Goal: Information Seeking & Learning: Stay updated

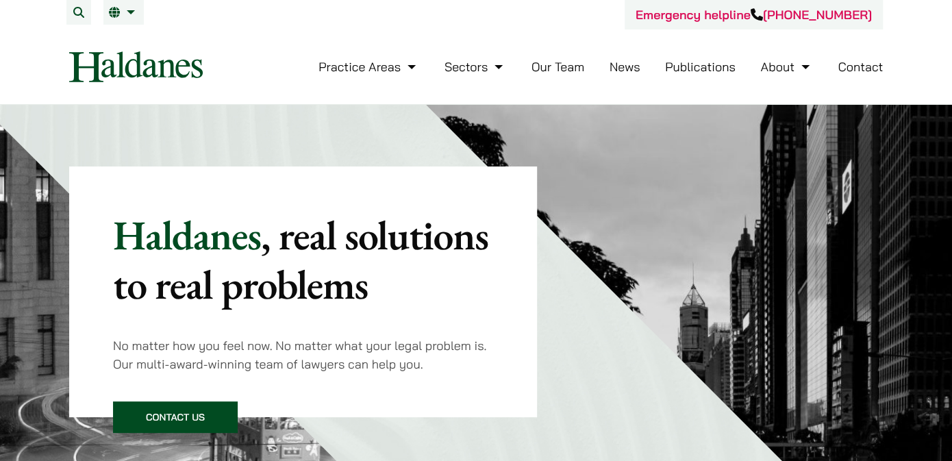
click at [609, 68] on ul "Practice Areas Antitrust and Competition Law Civil Litigation & Dispute Resolut…" at bounding box center [600, 66] width 564 height 29
click at [615, 68] on link "News" at bounding box center [624, 67] width 31 height 16
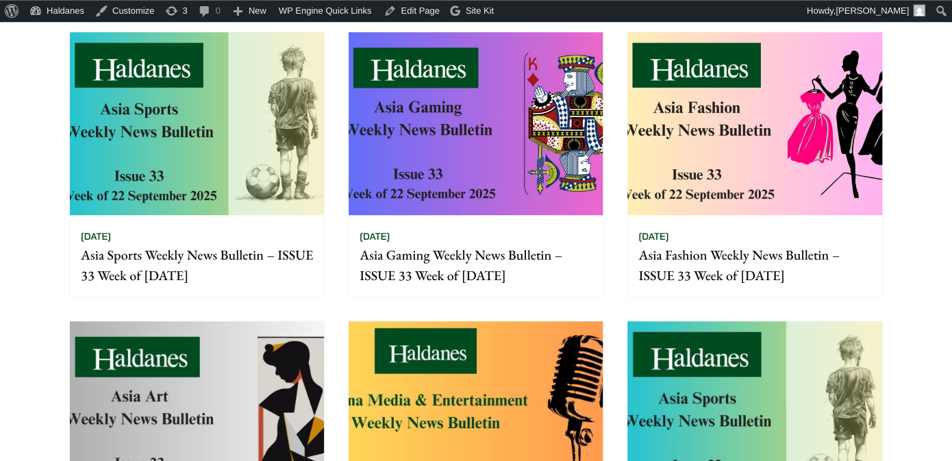
scroll to position [289, 0]
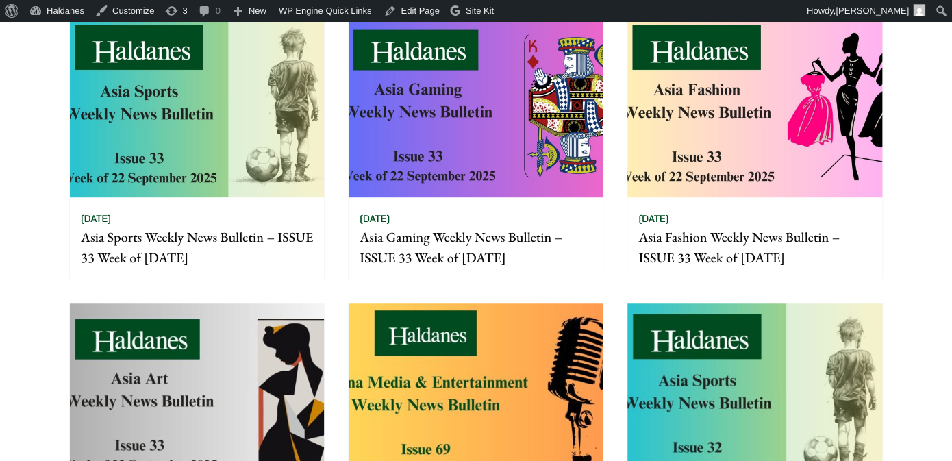
click at [248, 309] on img at bounding box center [197, 394] width 254 height 183
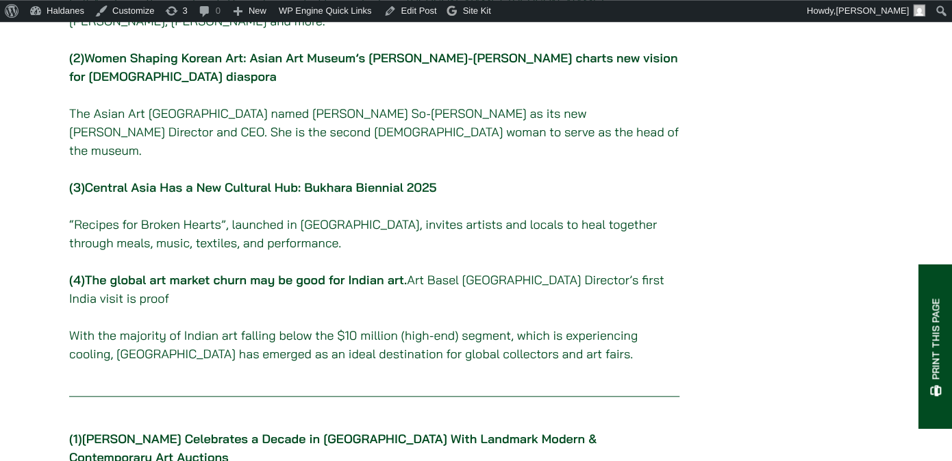
scroll to position [433, 0]
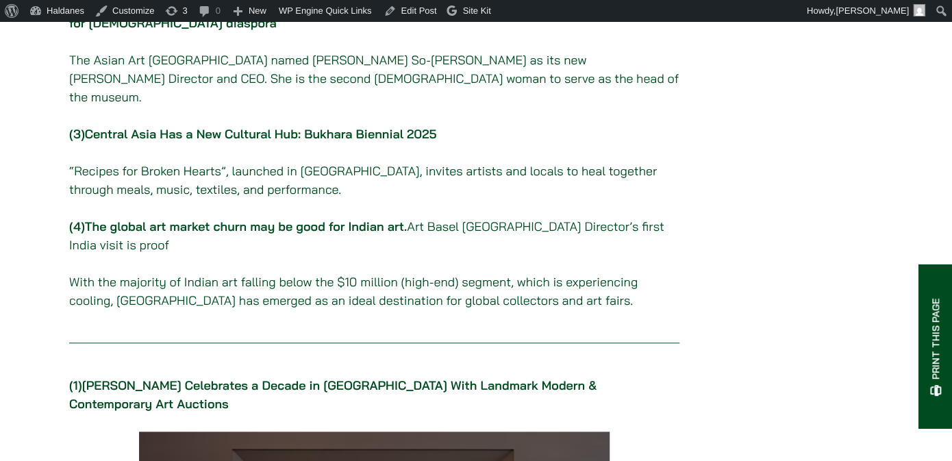
click at [396, 218] on link "The global art market churn may be good for Indian art." at bounding box center [246, 226] width 322 height 16
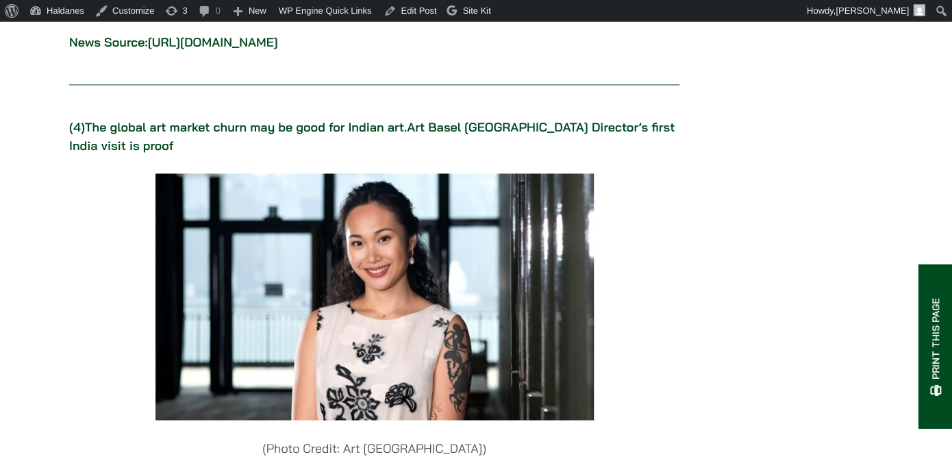
scroll to position [3264, 0]
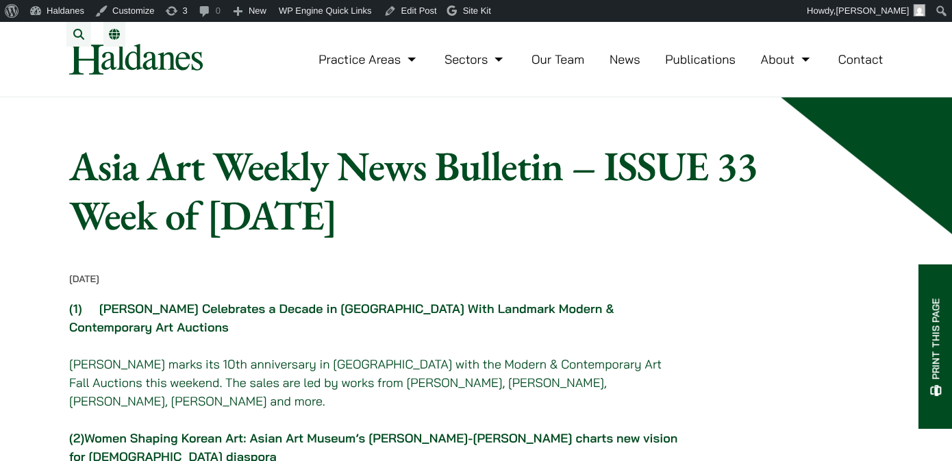
click at [643, 71] on ul "Practice Areas Antitrust and Competition Law Civil Litigation & Dispute Resolut…" at bounding box center [600, 59] width 564 height 29
click at [634, 67] on link "News" at bounding box center [624, 59] width 31 height 16
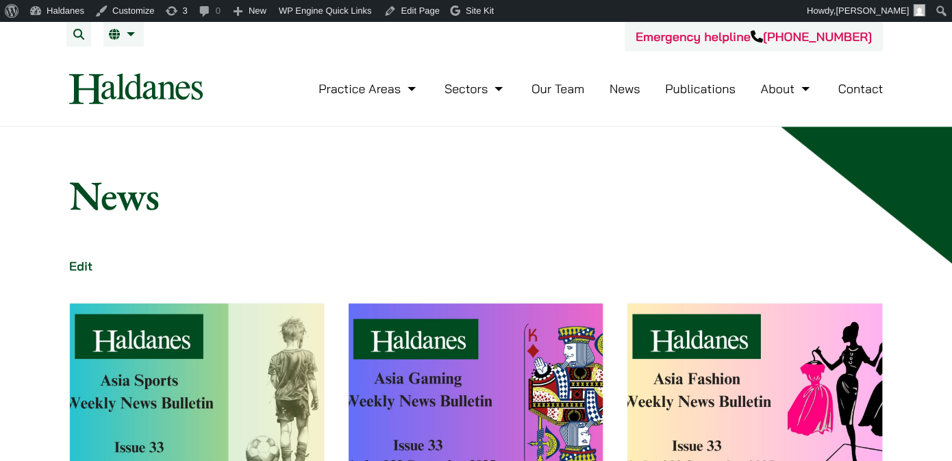
click at [259, 309] on img at bounding box center [197, 394] width 254 height 183
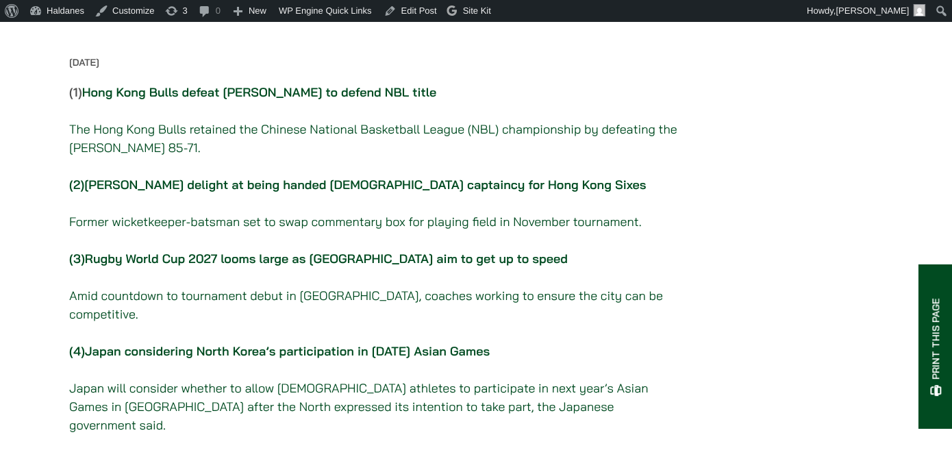
click at [259, 266] on link "Rugby World Cup 2027 looms large as [GEOGRAPHIC_DATA] aim to get up to speed" at bounding box center [326, 259] width 483 height 16
click at [181, 98] on link "Hong Kong Bulls defeat Changsha Yongsheng to defend NBL title" at bounding box center [259, 92] width 354 height 16
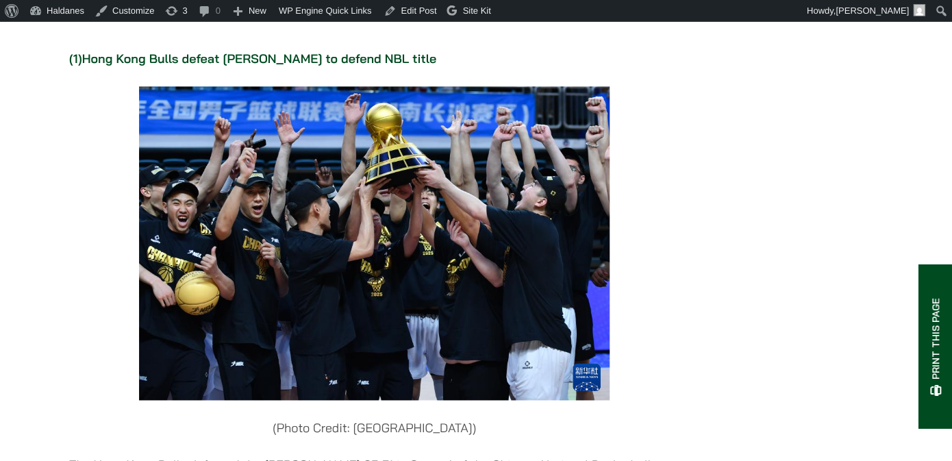
scroll to position [668, 0]
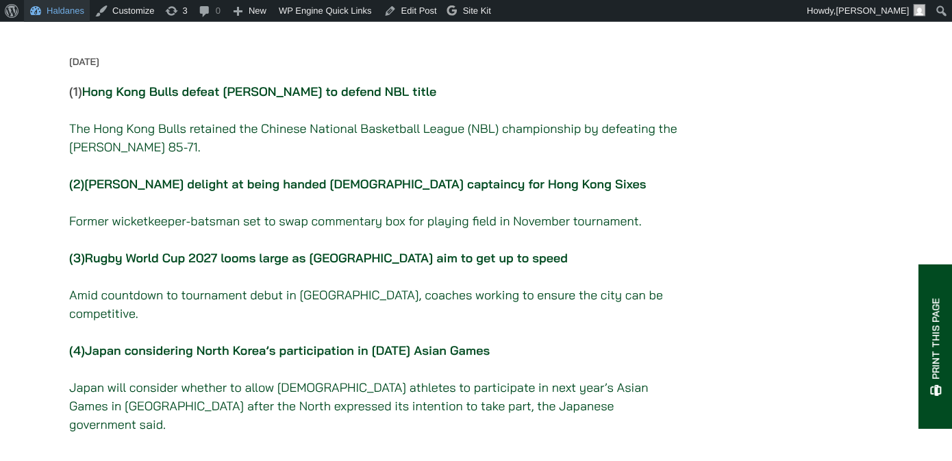
scroll to position [216, 0]
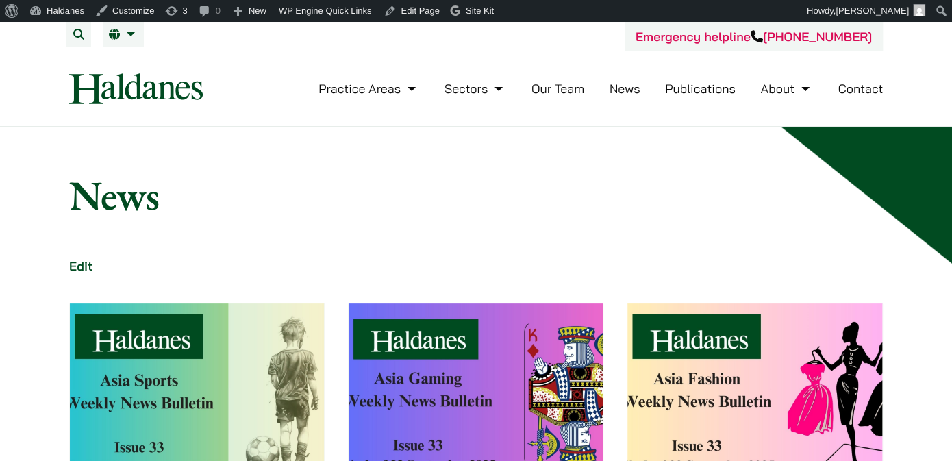
click at [497, 314] on img at bounding box center [475, 394] width 254 height 183
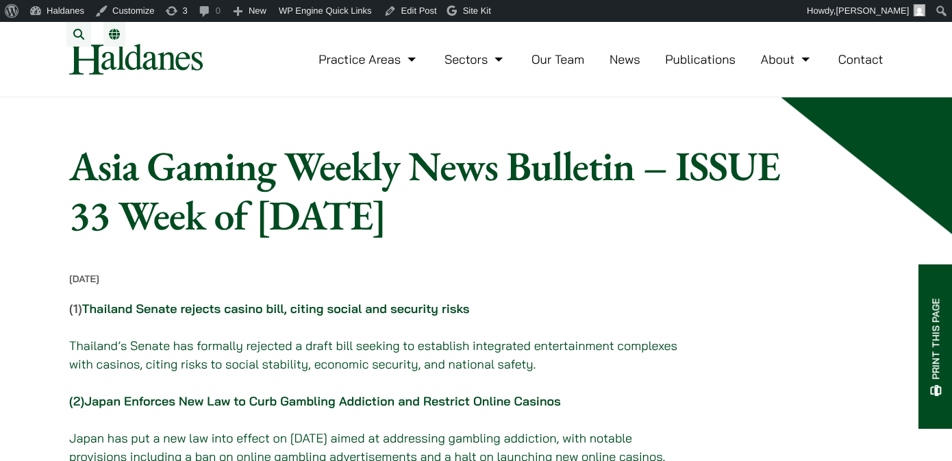
click at [418, 316] on link "Thailand Senate rejects casino bill, citing social and security risks" at bounding box center [276, 309] width 388 height 16
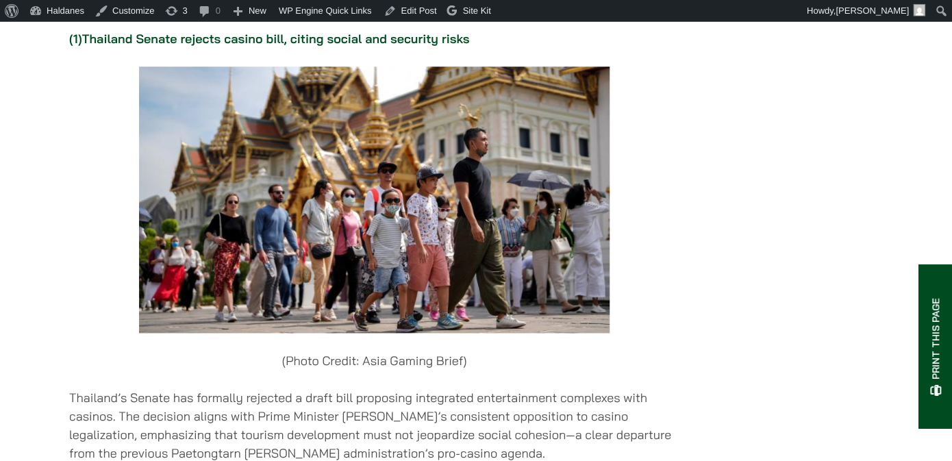
scroll to position [706, 0]
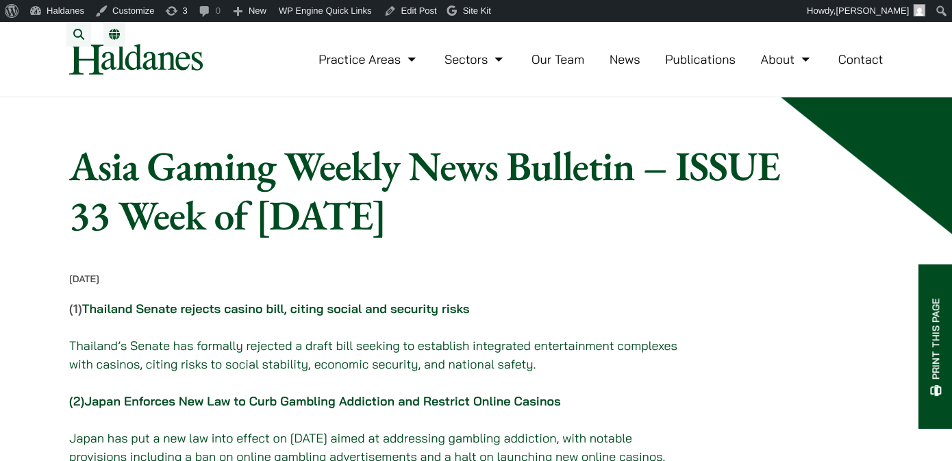
click at [368, 409] on link "Japan Enforces New Law to Curb Gambling Addiction and Restrict Online Casinos" at bounding box center [322, 401] width 476 height 16
click at [635, 67] on link "News" at bounding box center [624, 59] width 31 height 16
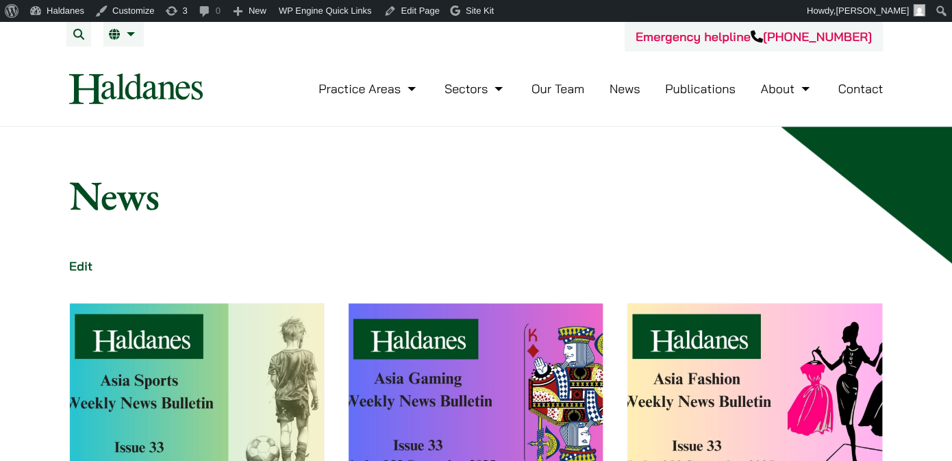
click at [695, 325] on img at bounding box center [754, 394] width 254 height 183
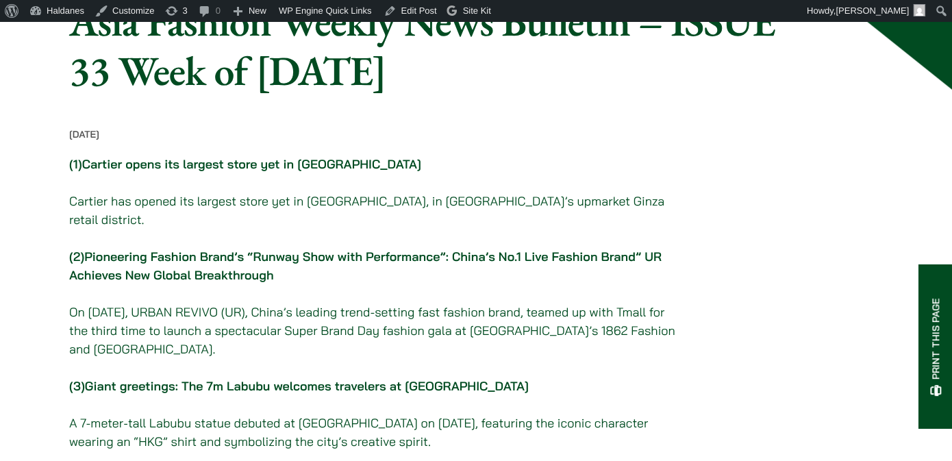
click at [317, 379] on link "Giant greetings: The 7m Labubu welcomes travelers at [GEOGRAPHIC_DATA]" at bounding box center [307, 386] width 444 height 16
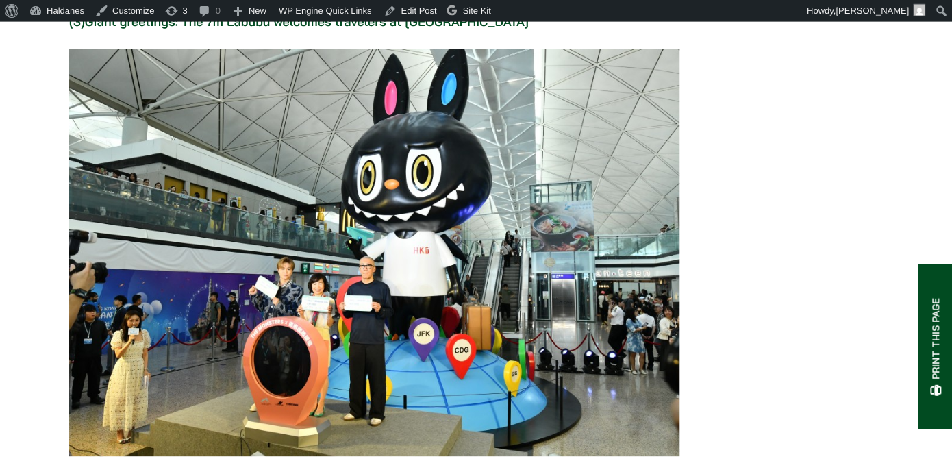
scroll to position [2359, 0]
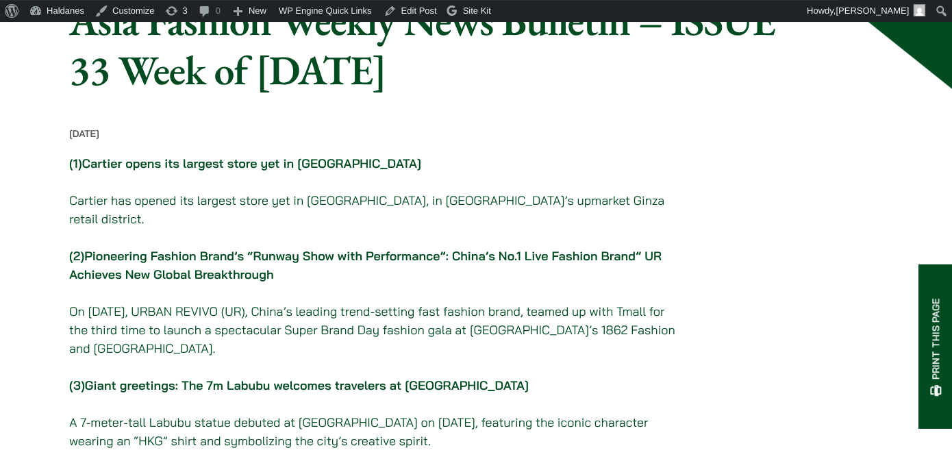
scroll to position [144, 0]
click at [361, 247] on p "(2) Pioneering Fashion Brand’s “Runway Show with Performance”: China’s No.1 Liv…" at bounding box center [374, 265] width 610 height 37
click at [362, 249] on link "Pioneering Fashion Brand’s “Runway Show with Performance”: China’s No.1 Live Fa…" at bounding box center [365, 266] width 592 height 34
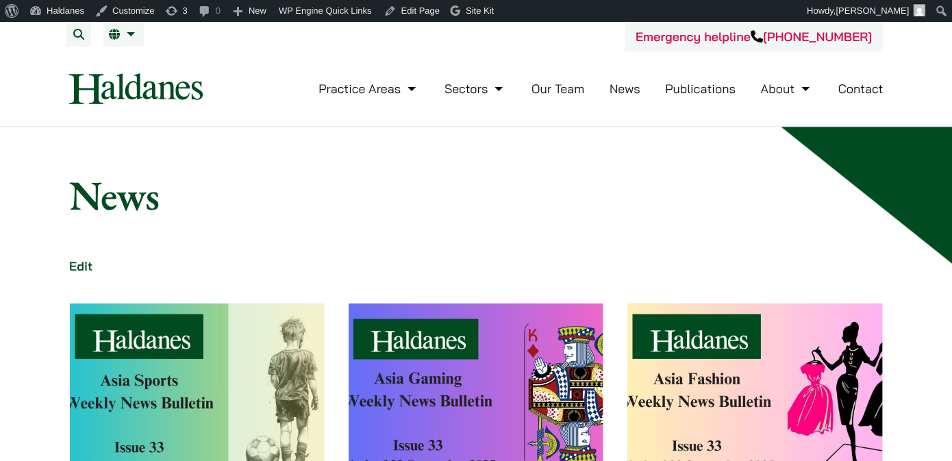
scroll to position [216, 0]
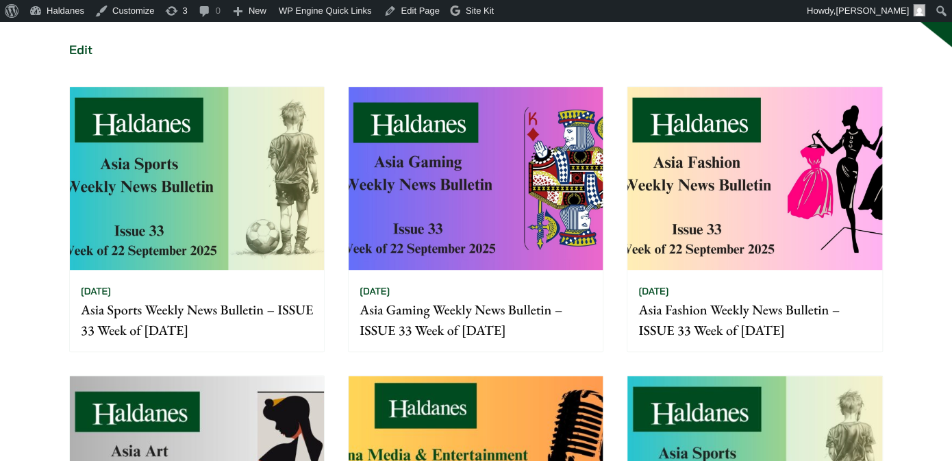
click img
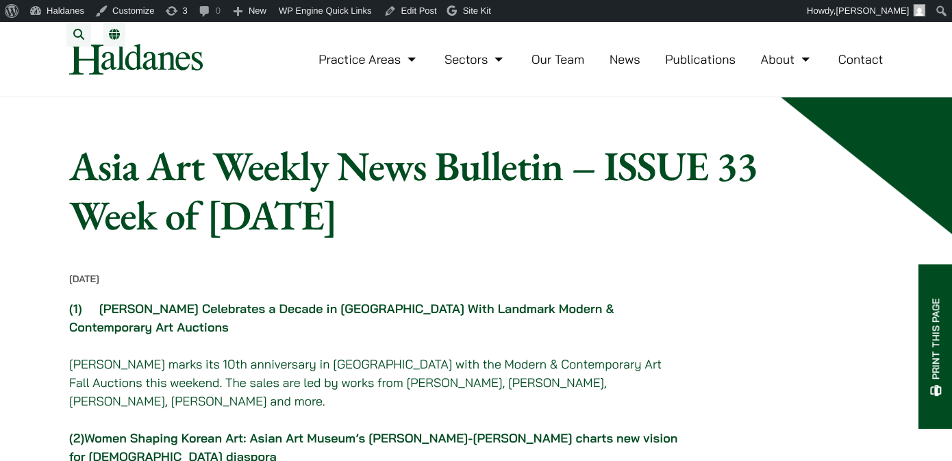
click at [234, 327] on link "Phillips Celebrates a Decade in Asia With Landmark Modern & Contemporary Art Au…" at bounding box center [341, 318] width 544 height 34
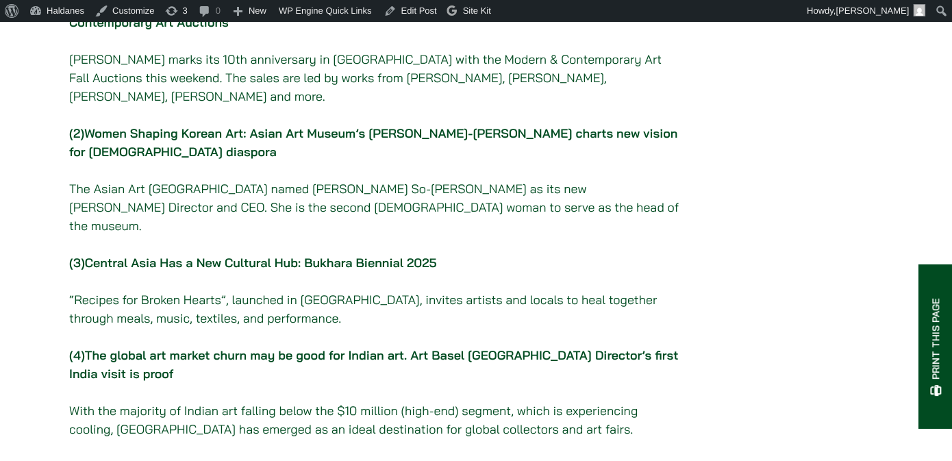
scroll to position [365, 0]
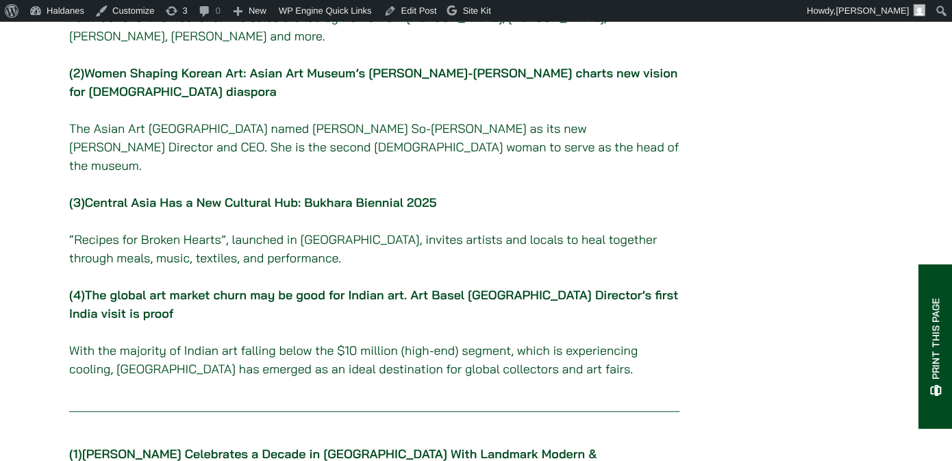
click at [261, 287] on link "The global art market churn may be good for Indian art. Art Basel Hong Kong Dir…" at bounding box center [373, 304] width 609 height 34
click at [125, 194] on link "Central Asia Has a New Cultural Hub: Bukhara Biennial 2025" at bounding box center [261, 202] width 352 height 16
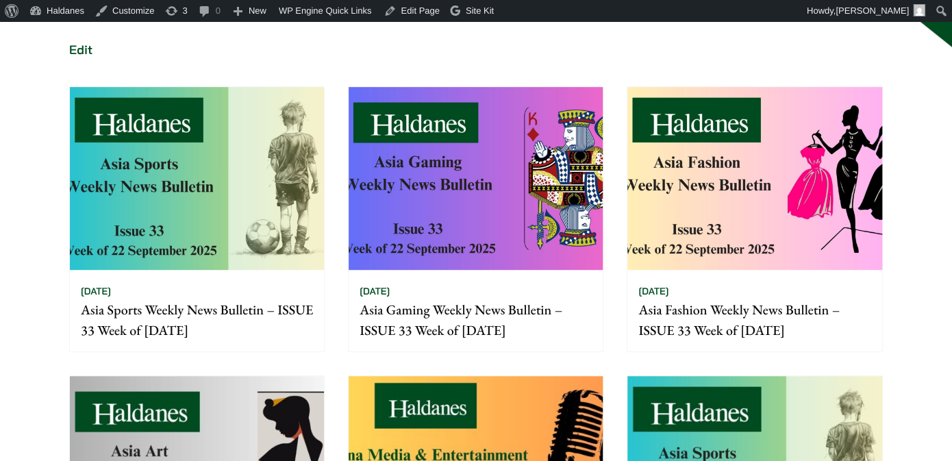
scroll to position [216, 0]
click at [485, 401] on img at bounding box center [475, 467] width 254 height 183
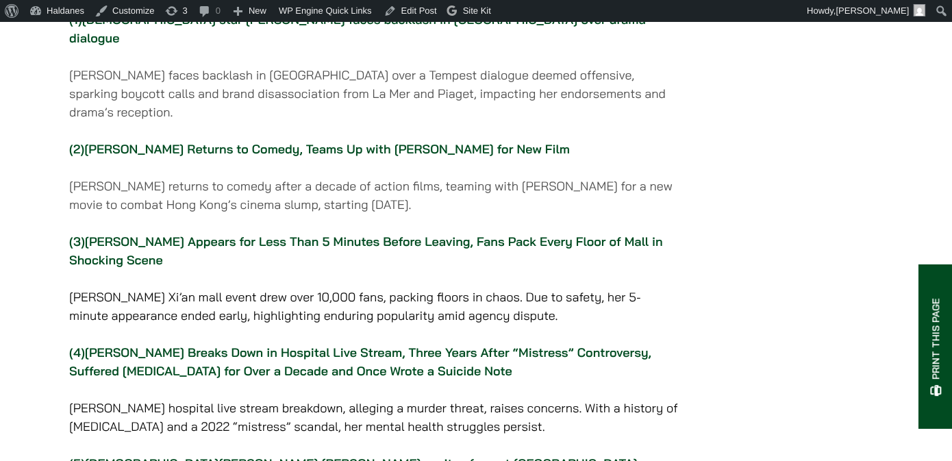
click at [384, 157] on link "[PERSON_NAME] Returns to Comedy, Teams Up with [PERSON_NAME] for New Film" at bounding box center [326, 149] width 485 height 16
click at [277, 379] on link "[PERSON_NAME] Breaks Down in Hospital Live Stream, Three Years After “Mistress”…" at bounding box center [360, 361] width 582 height 34
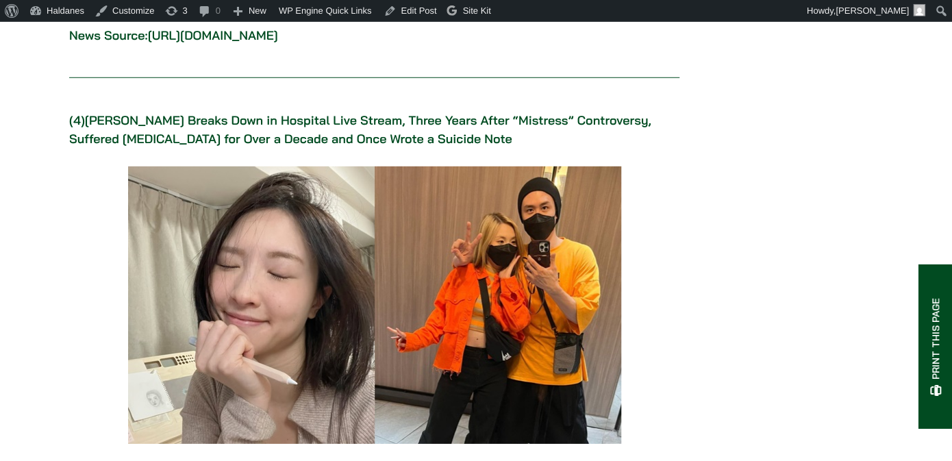
scroll to position [4128, 0]
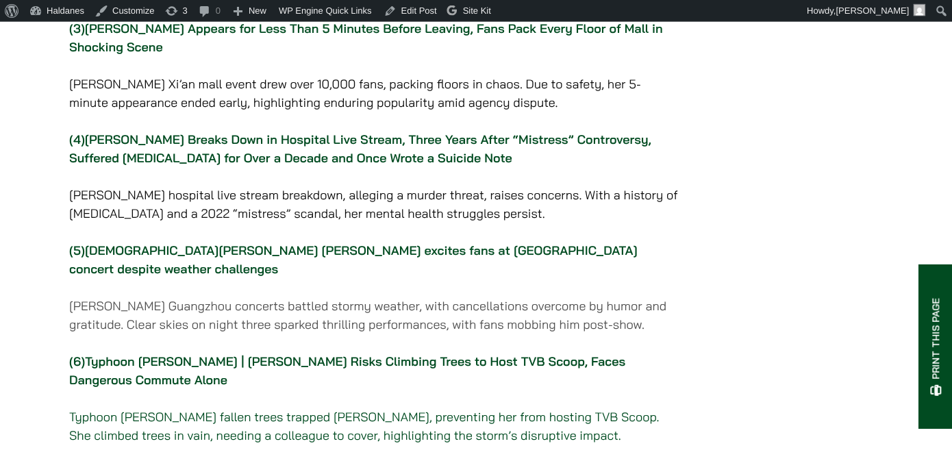
scroll to position [583, 0]
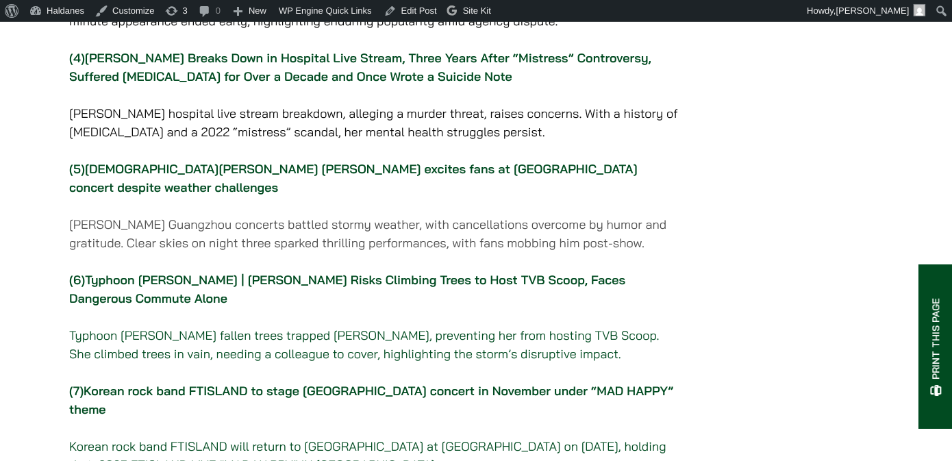
click at [196, 283] on link "Typhoon [PERSON_NAME] | [PERSON_NAME] Risks Climbing Trees to Host TVB Scoop, F…" at bounding box center [347, 289] width 556 height 34
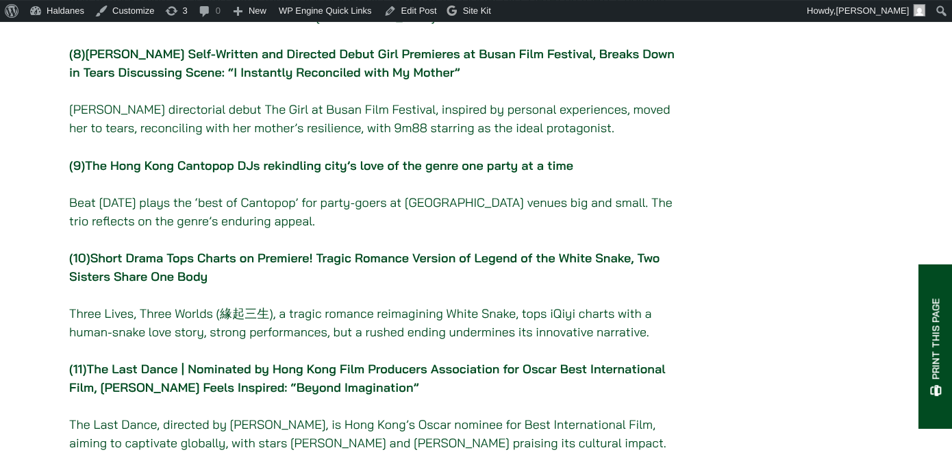
scroll to position [1096, 0]
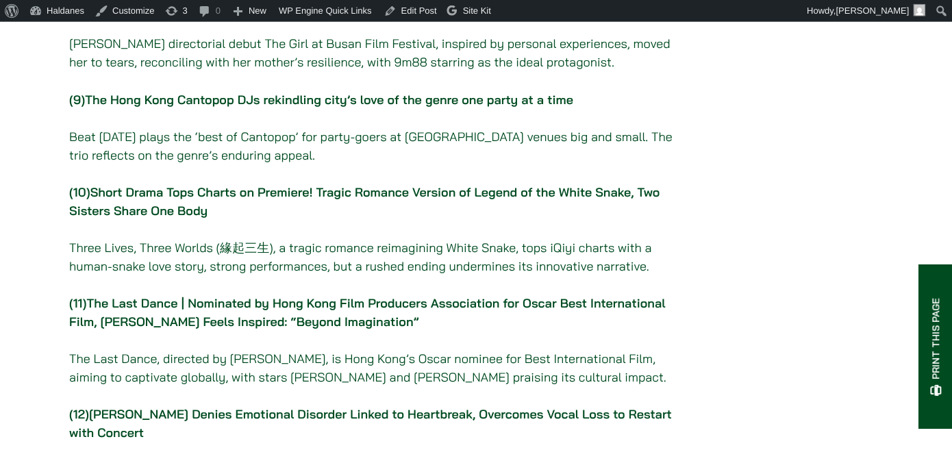
click at [328, 186] on p "(10) Short Drama Tops Charts on Premiere! Tragic Romance Version of Legend of t…" at bounding box center [374, 229] width 610 height 92
click at [328, 184] on link "Short Drama Tops Charts on Premiere! Tragic Romance Version of Legend of the Wh…" at bounding box center [364, 201] width 590 height 34
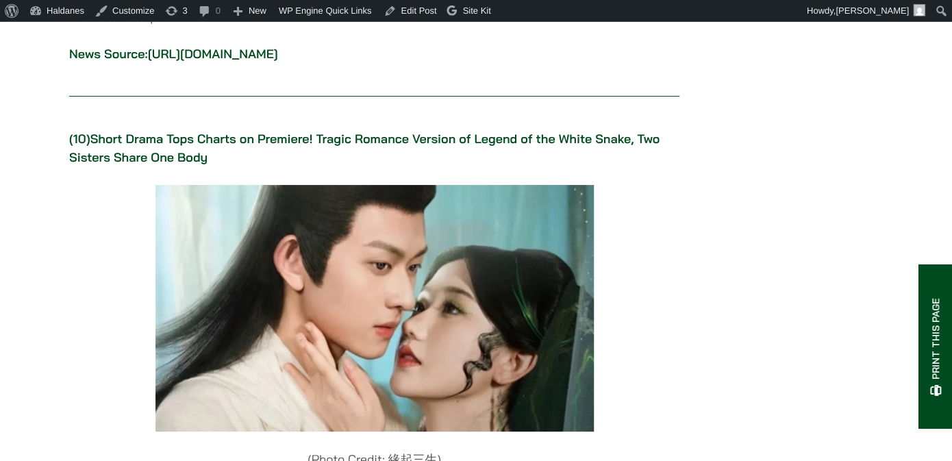
scroll to position [9474, 0]
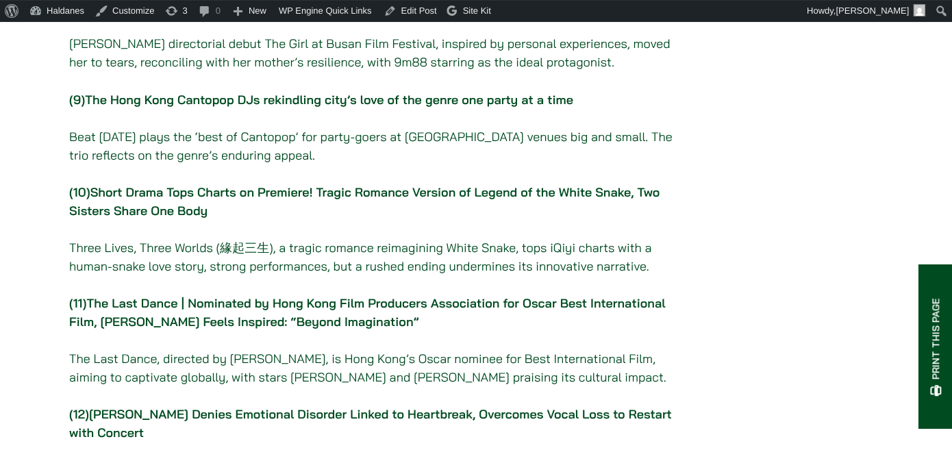
scroll to position [1096, 0]
click at [284, 299] on p "(11) The Last Dance | Nominated by Hong Kong Film Producers Association for Osc…" at bounding box center [374, 340] width 610 height 92
click at [284, 295] on link "The Last Dance | Nominated by Hong Kong Film Producers Association for Oscar Be…" at bounding box center [367, 312] width 596 height 34
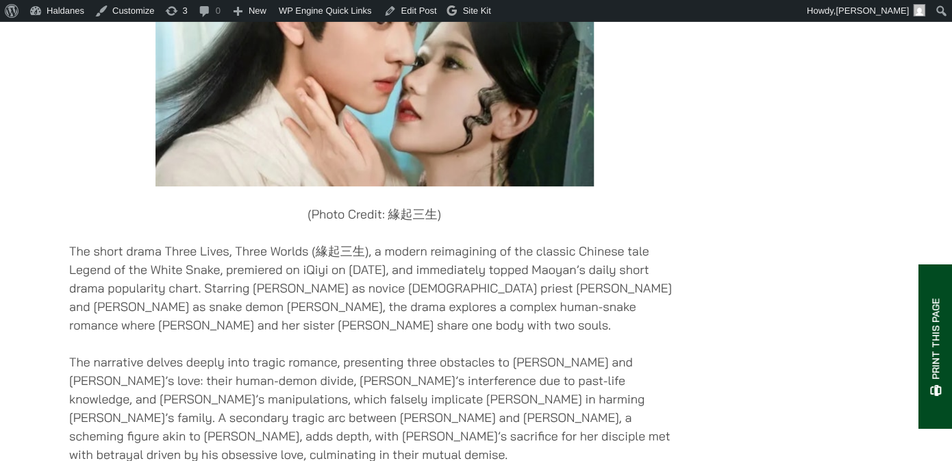
scroll to position [9673, 0]
